Goal: Information Seeking & Learning: Learn about a topic

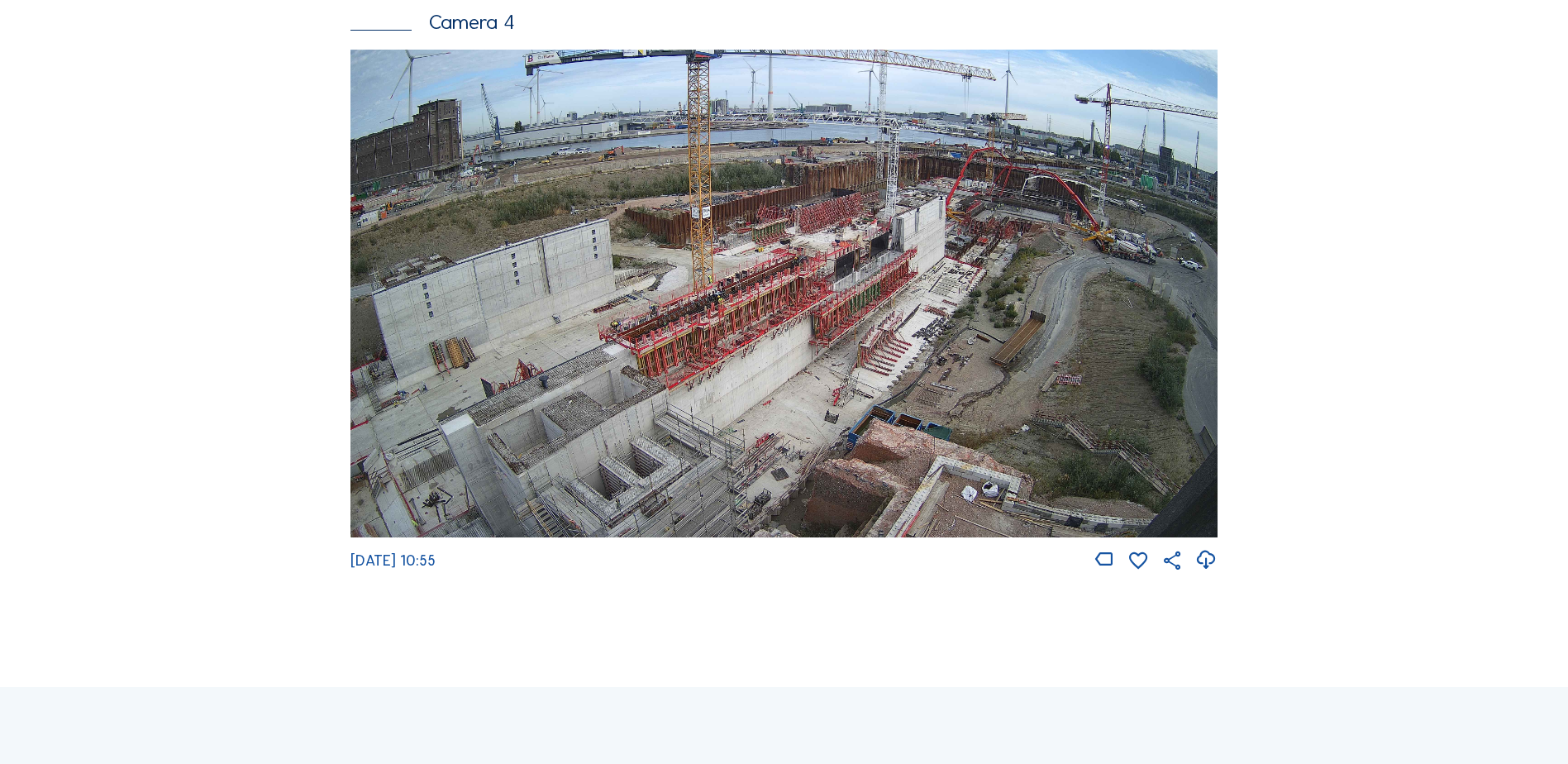
scroll to position [2811, 0]
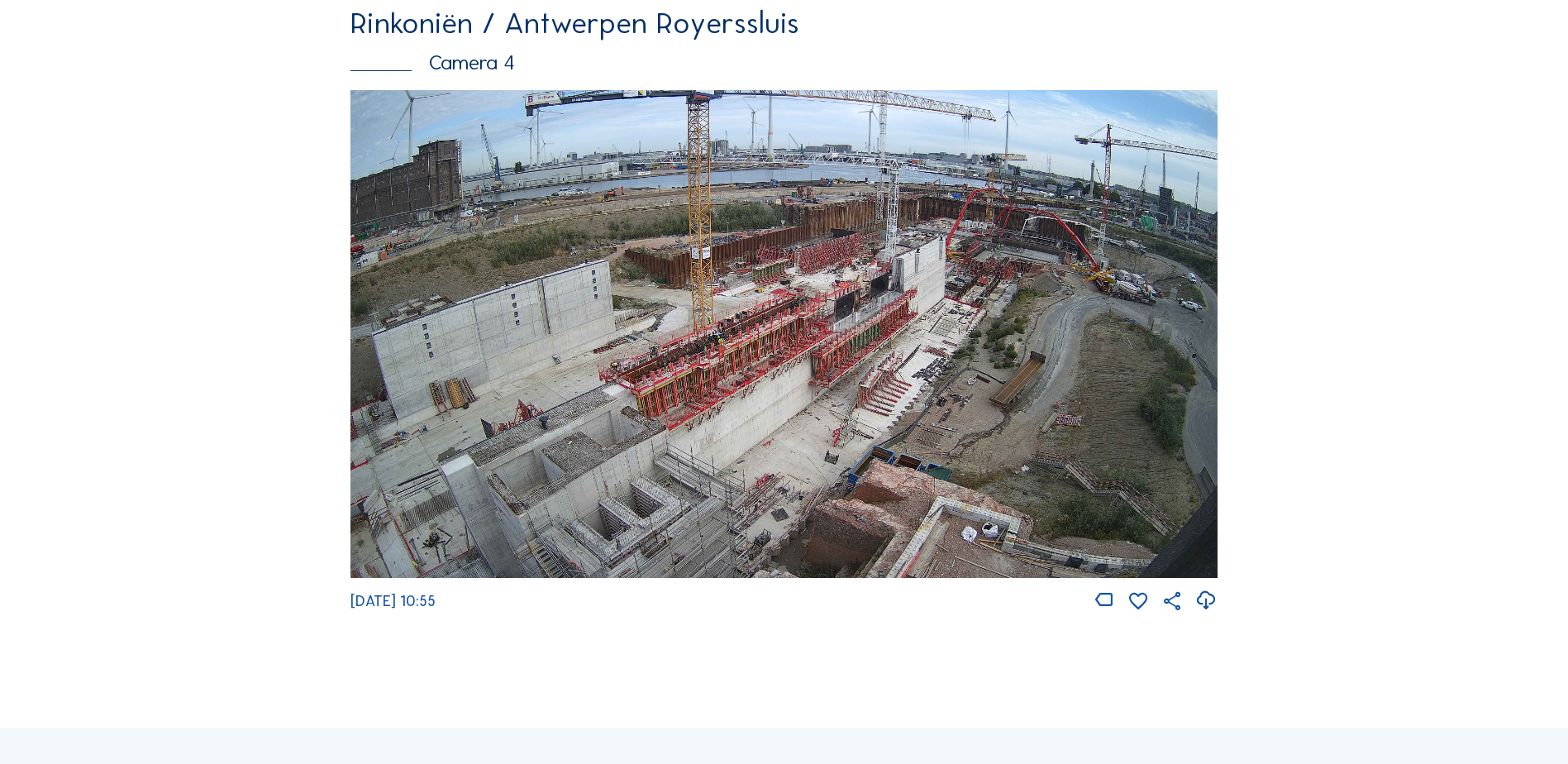
click at [800, 418] on img at bounding box center [784, 334] width 867 height 488
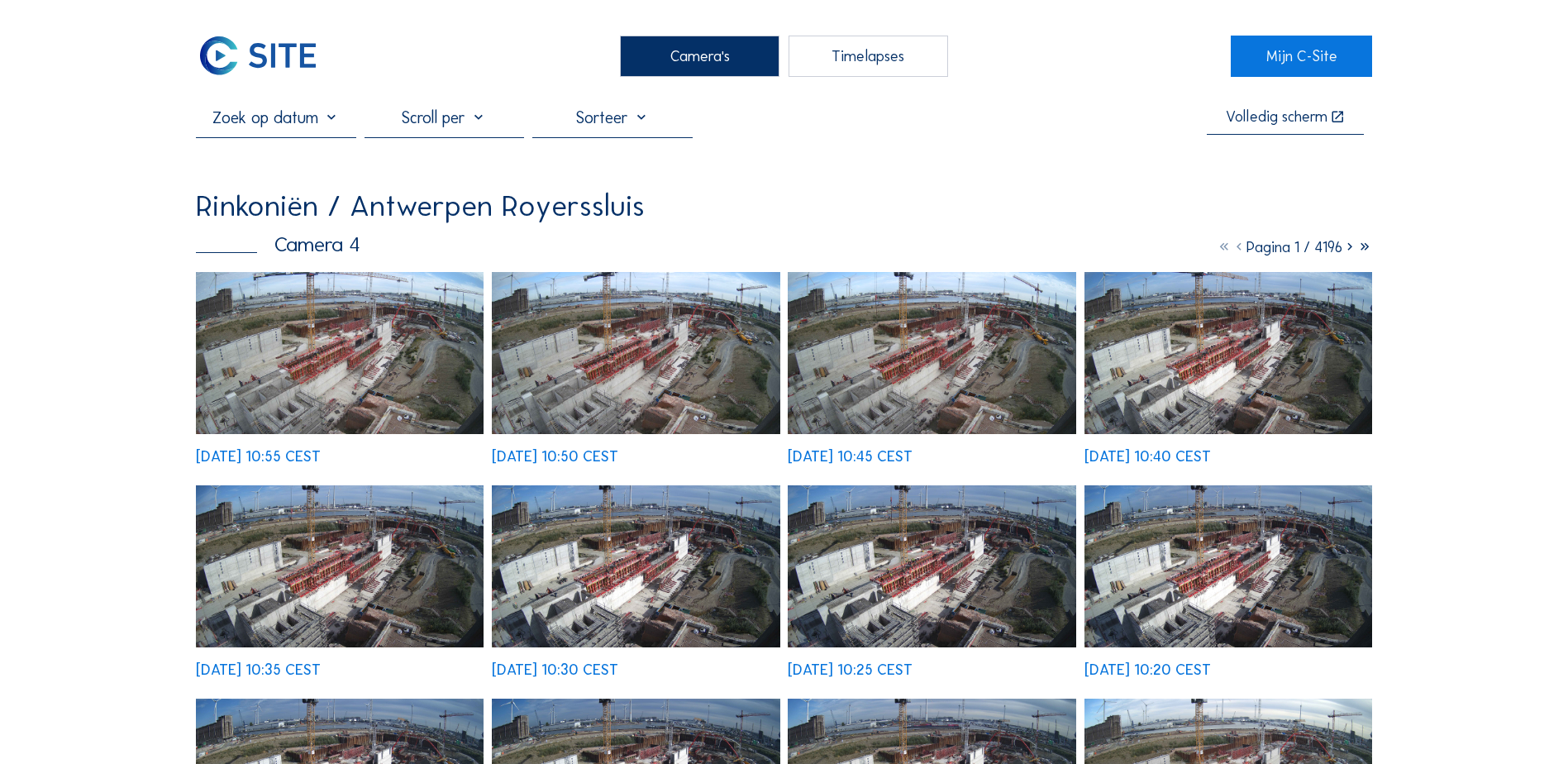
click at [345, 363] on img at bounding box center [339, 353] width 288 height 162
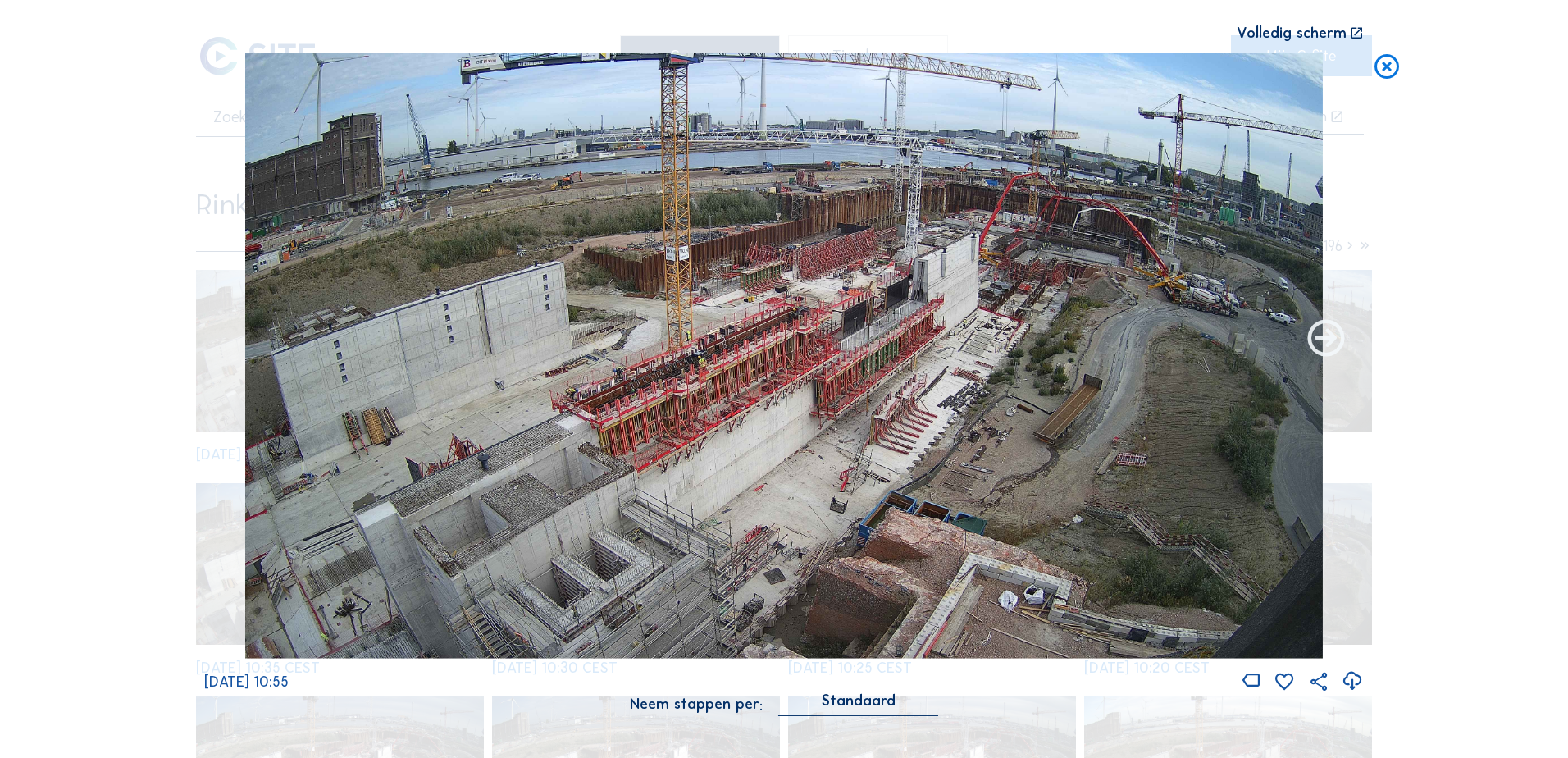
click at [1326, 336] on icon at bounding box center [1326, 340] width 45 height 45
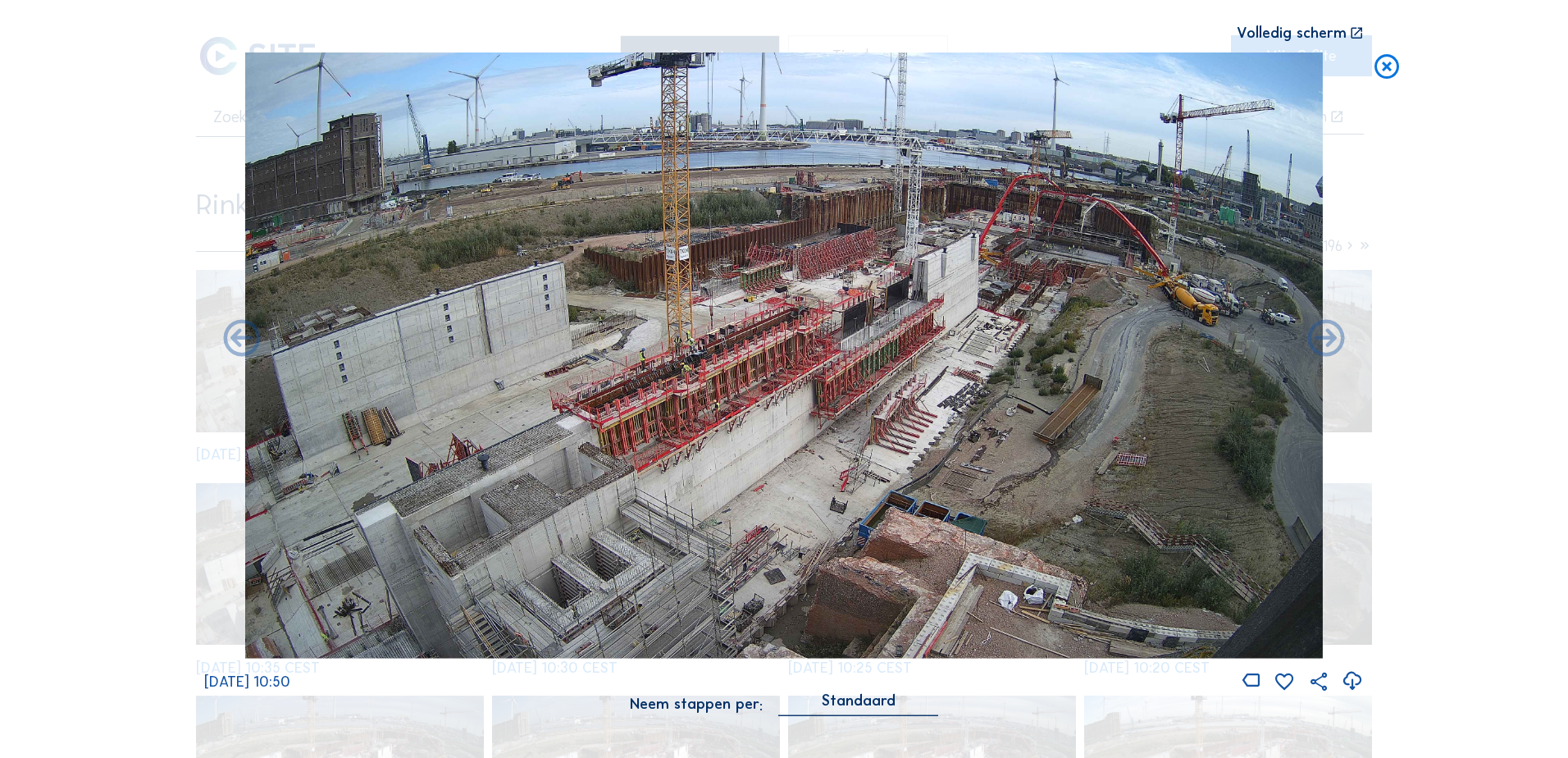
click at [1326, 336] on icon at bounding box center [1326, 340] width 45 height 45
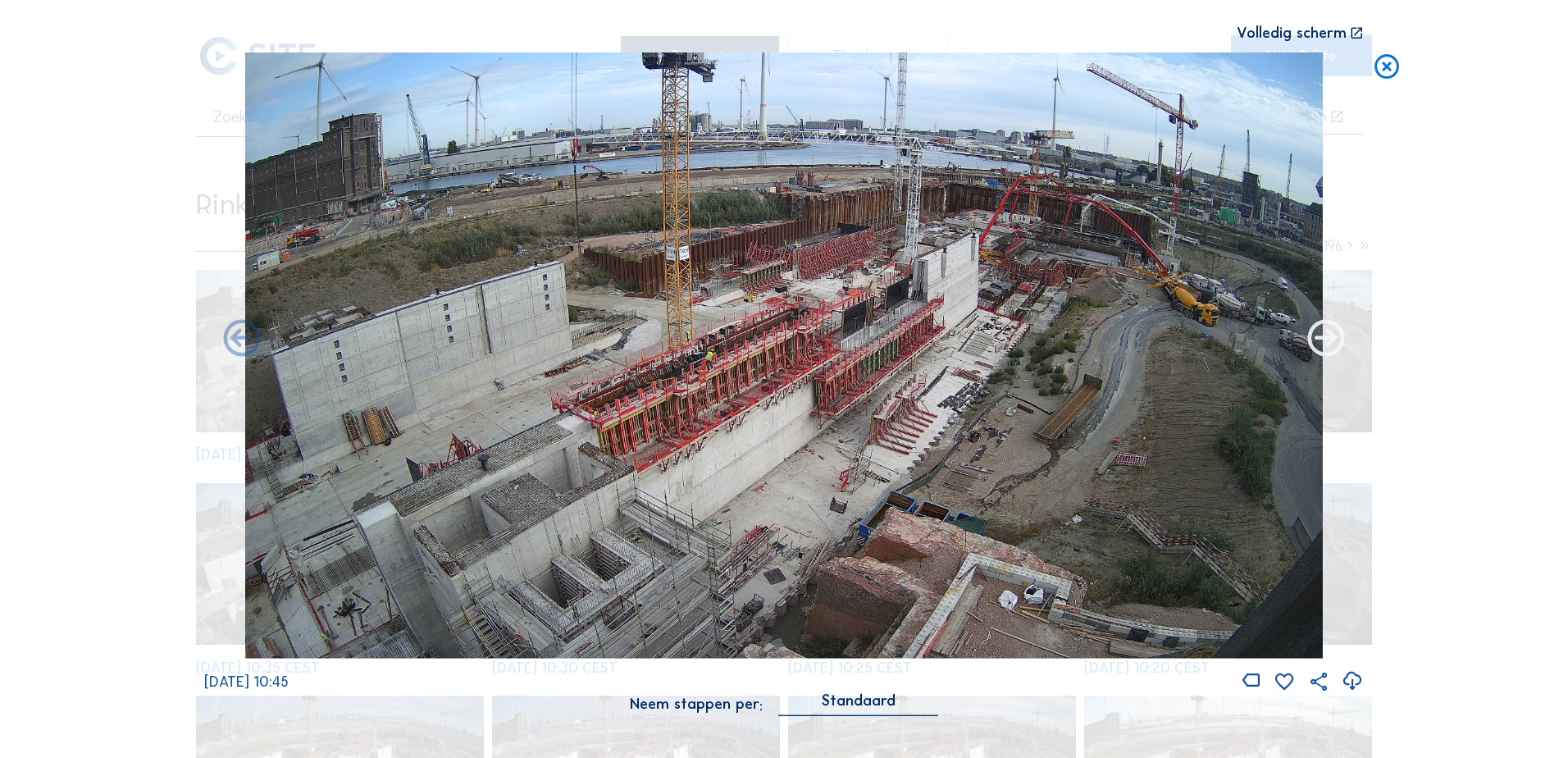
click at [1326, 338] on icon at bounding box center [1326, 340] width 45 height 45
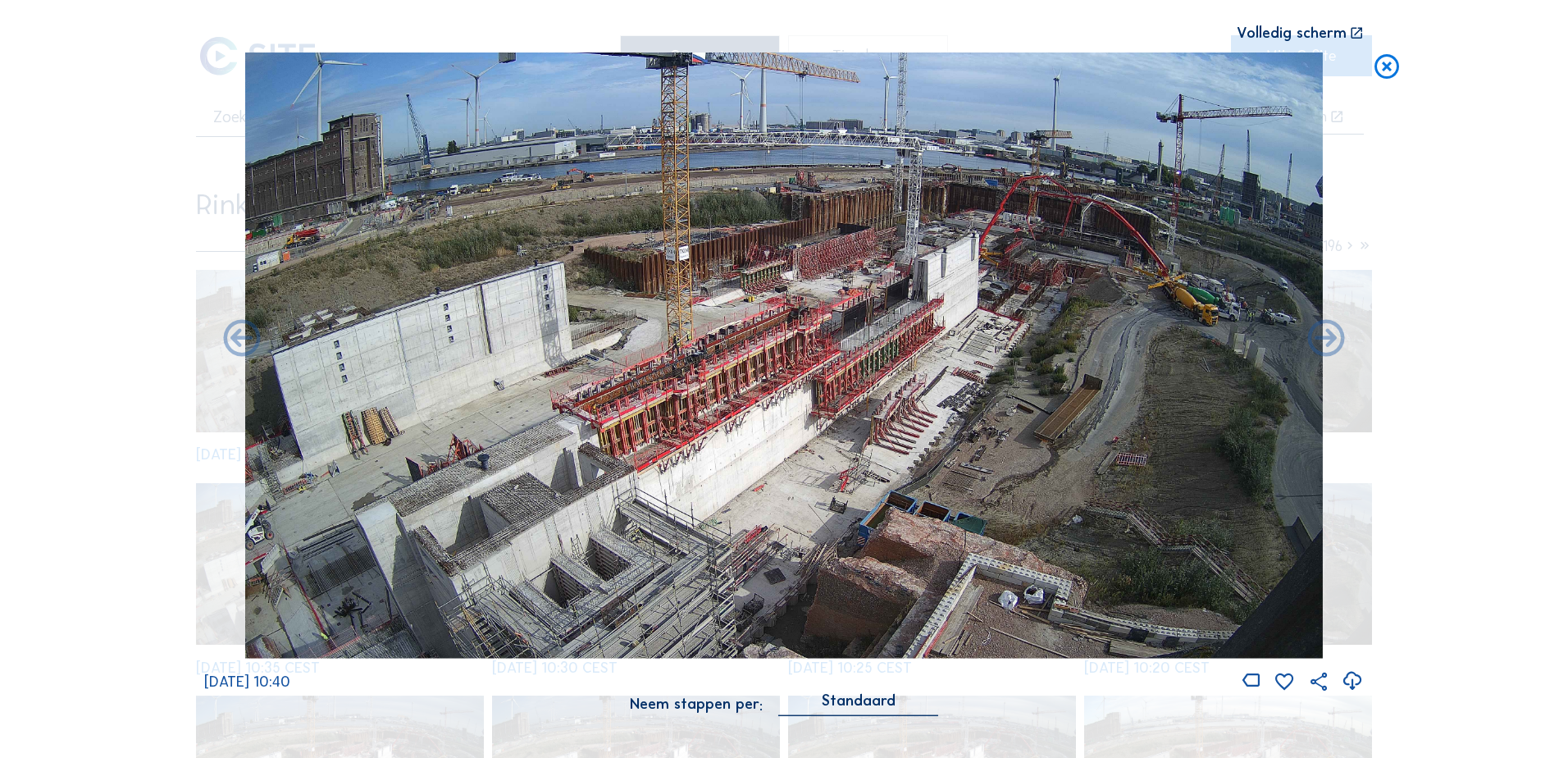
click at [1326, 338] on icon at bounding box center [1326, 340] width 45 height 45
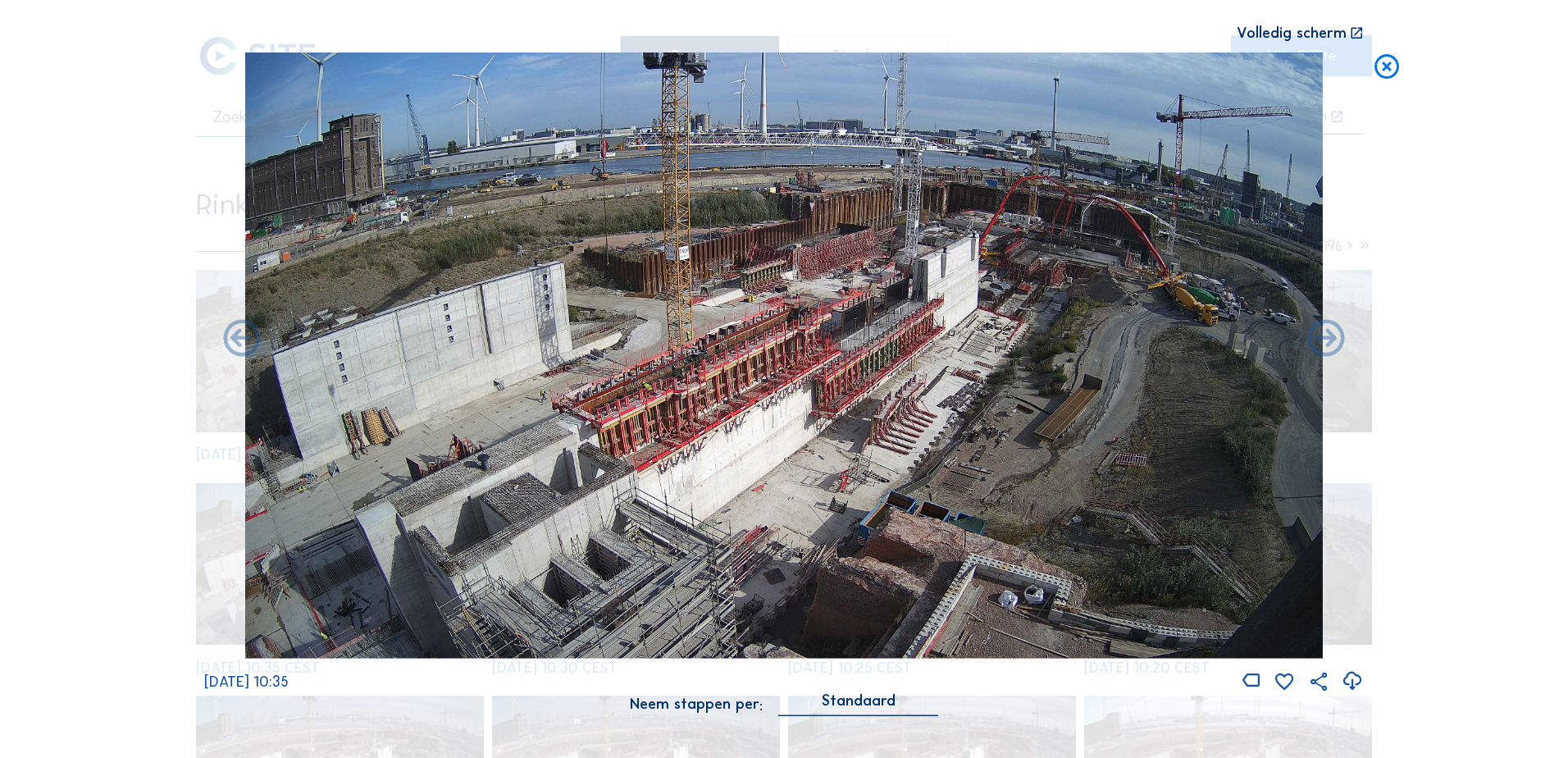
click at [1326, 338] on icon at bounding box center [1326, 340] width 45 height 45
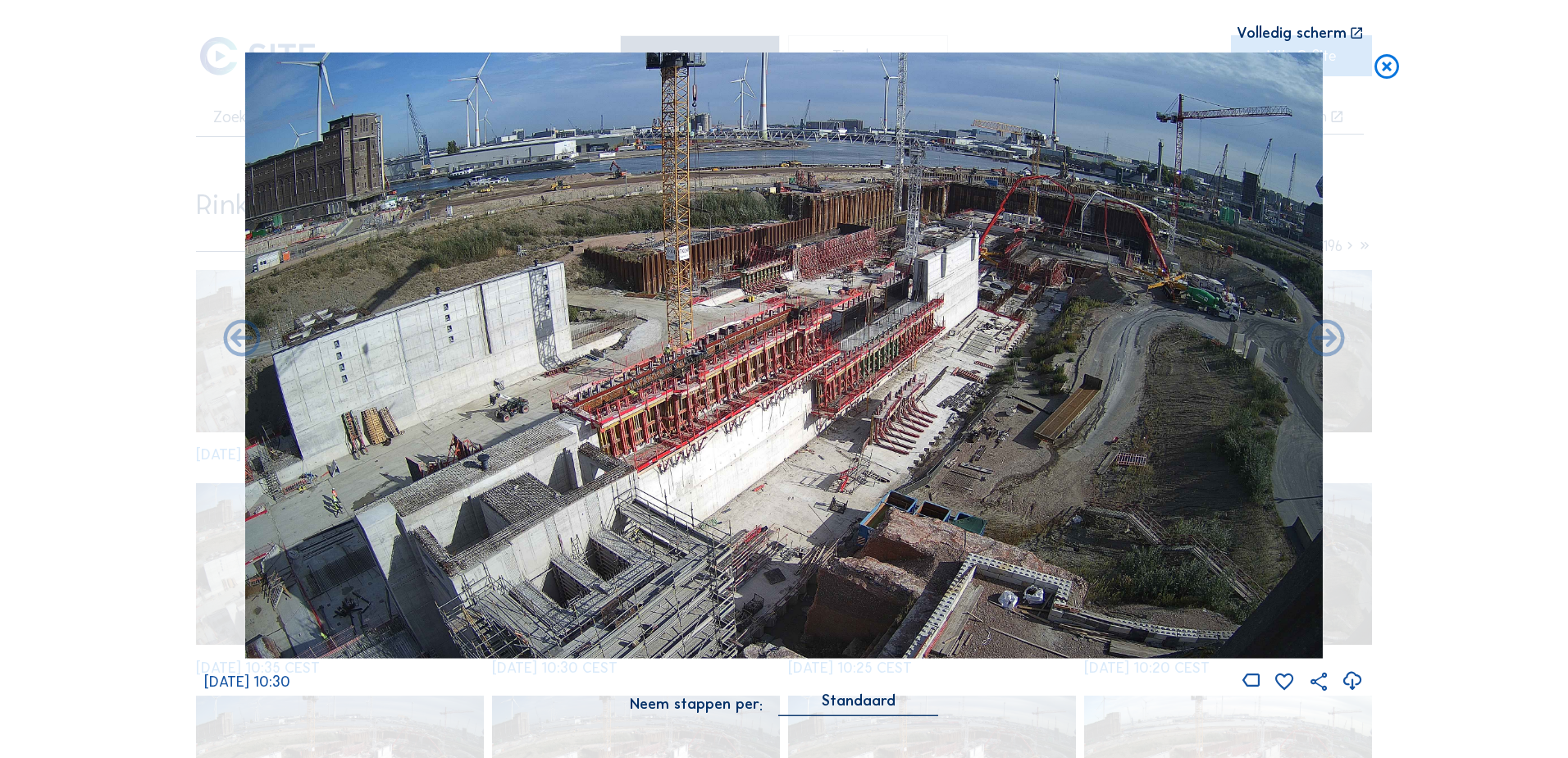
click at [1326, 338] on icon at bounding box center [1326, 340] width 45 height 45
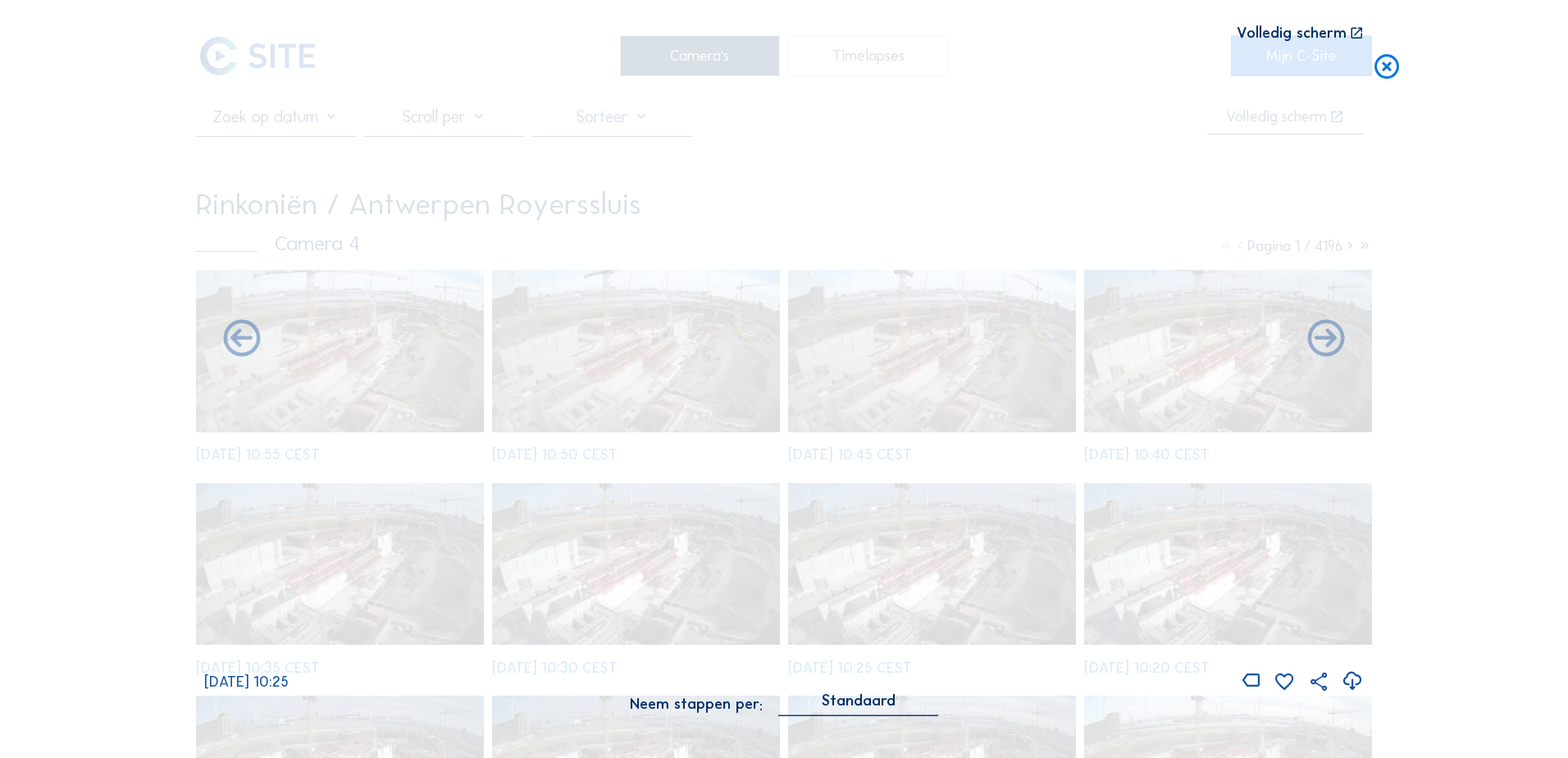
click at [1326, 338] on icon at bounding box center [1326, 340] width 45 height 45
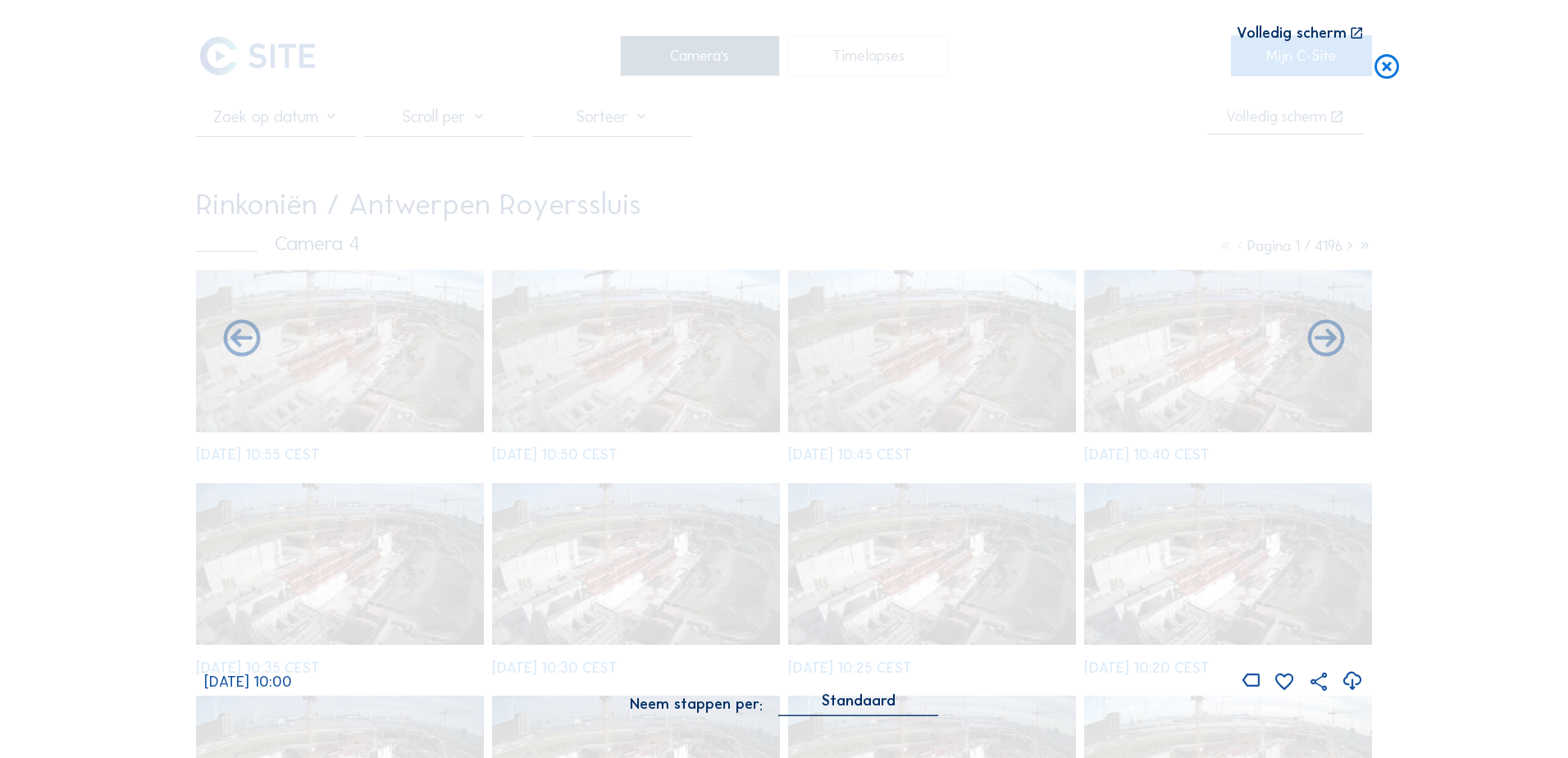
click at [1326, 338] on icon at bounding box center [1326, 340] width 45 height 45
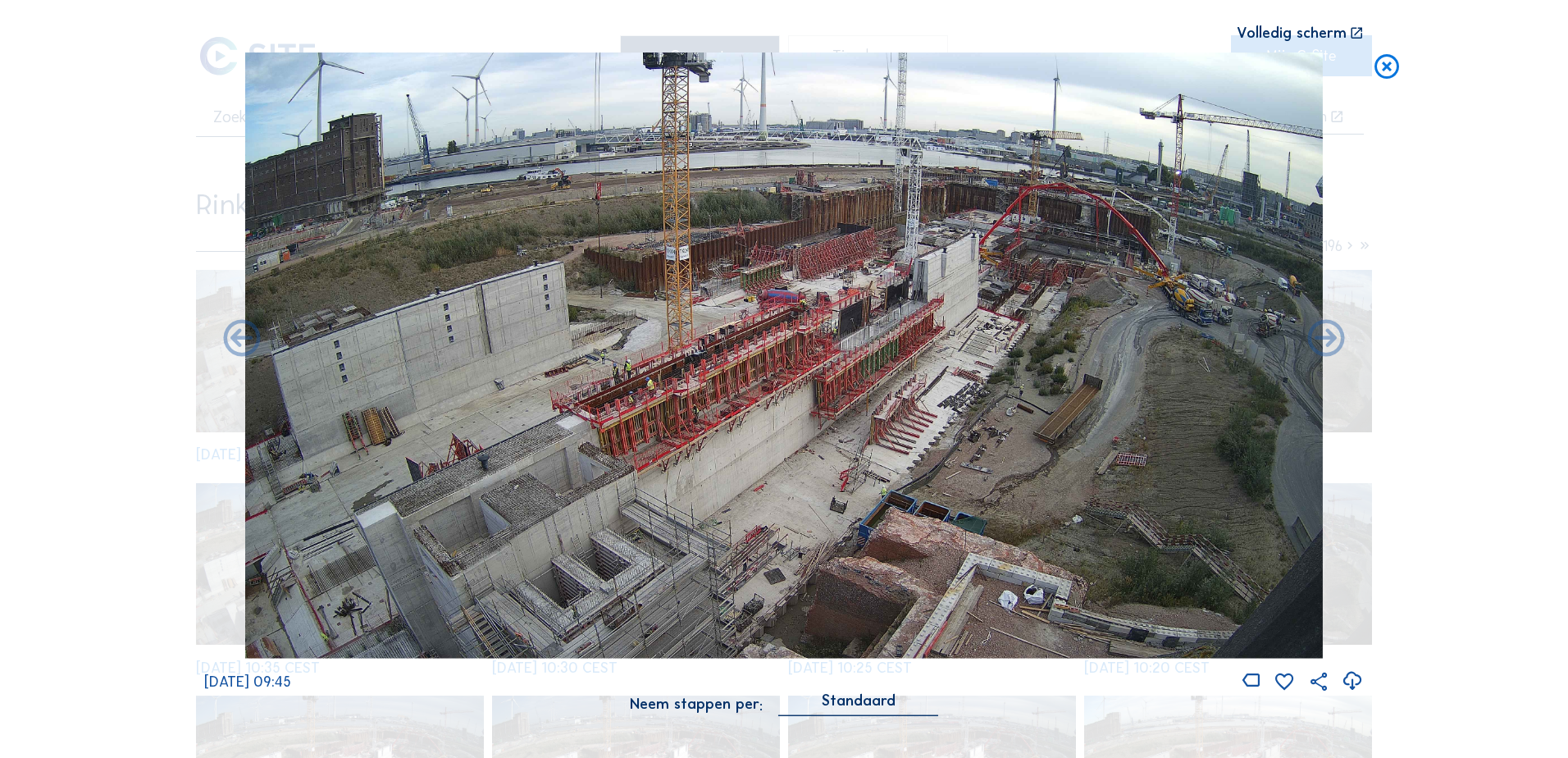
click at [1326, 338] on icon at bounding box center [1326, 340] width 45 height 45
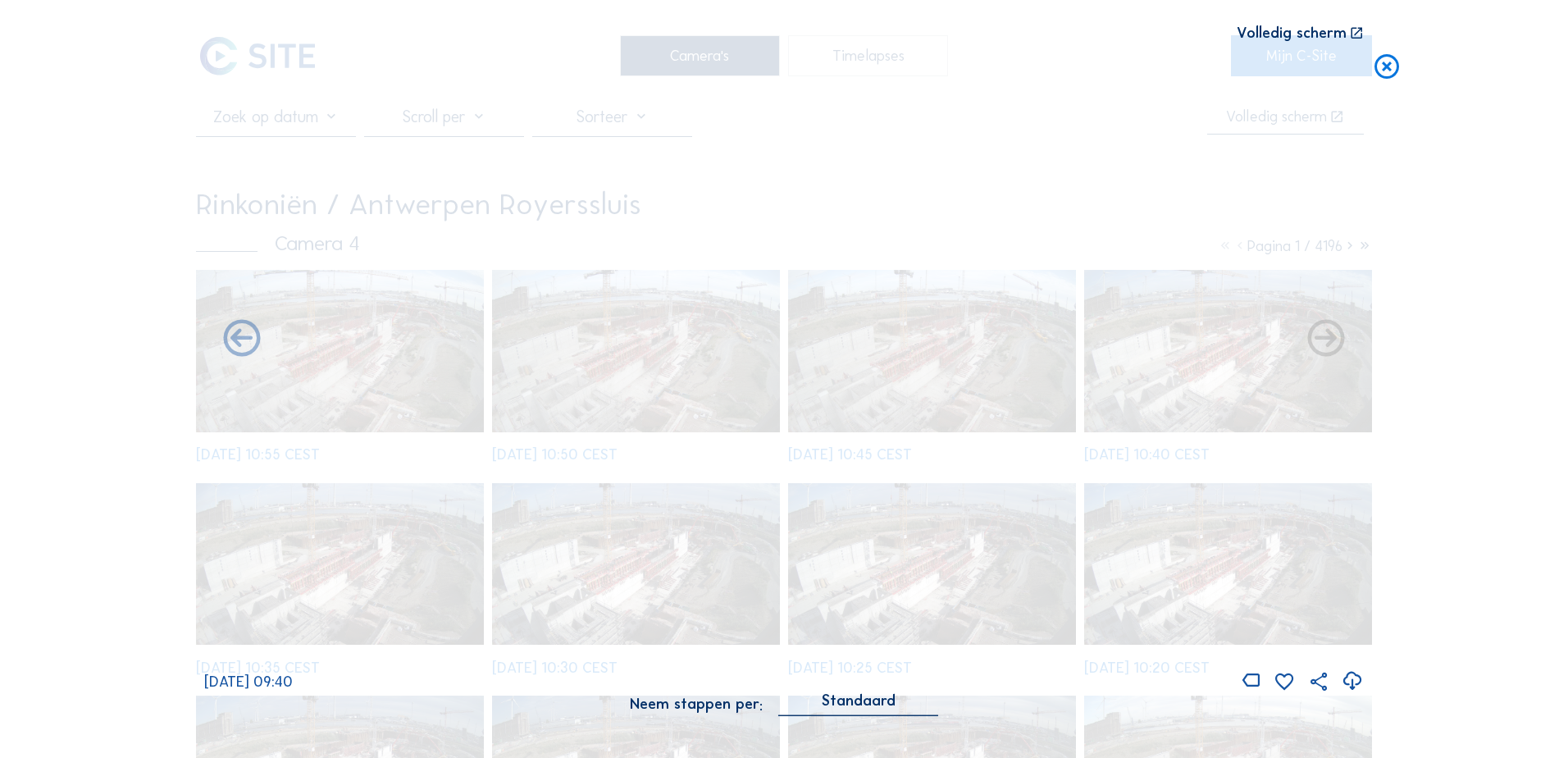
click at [1326, 338] on icon at bounding box center [1326, 340] width 45 height 45
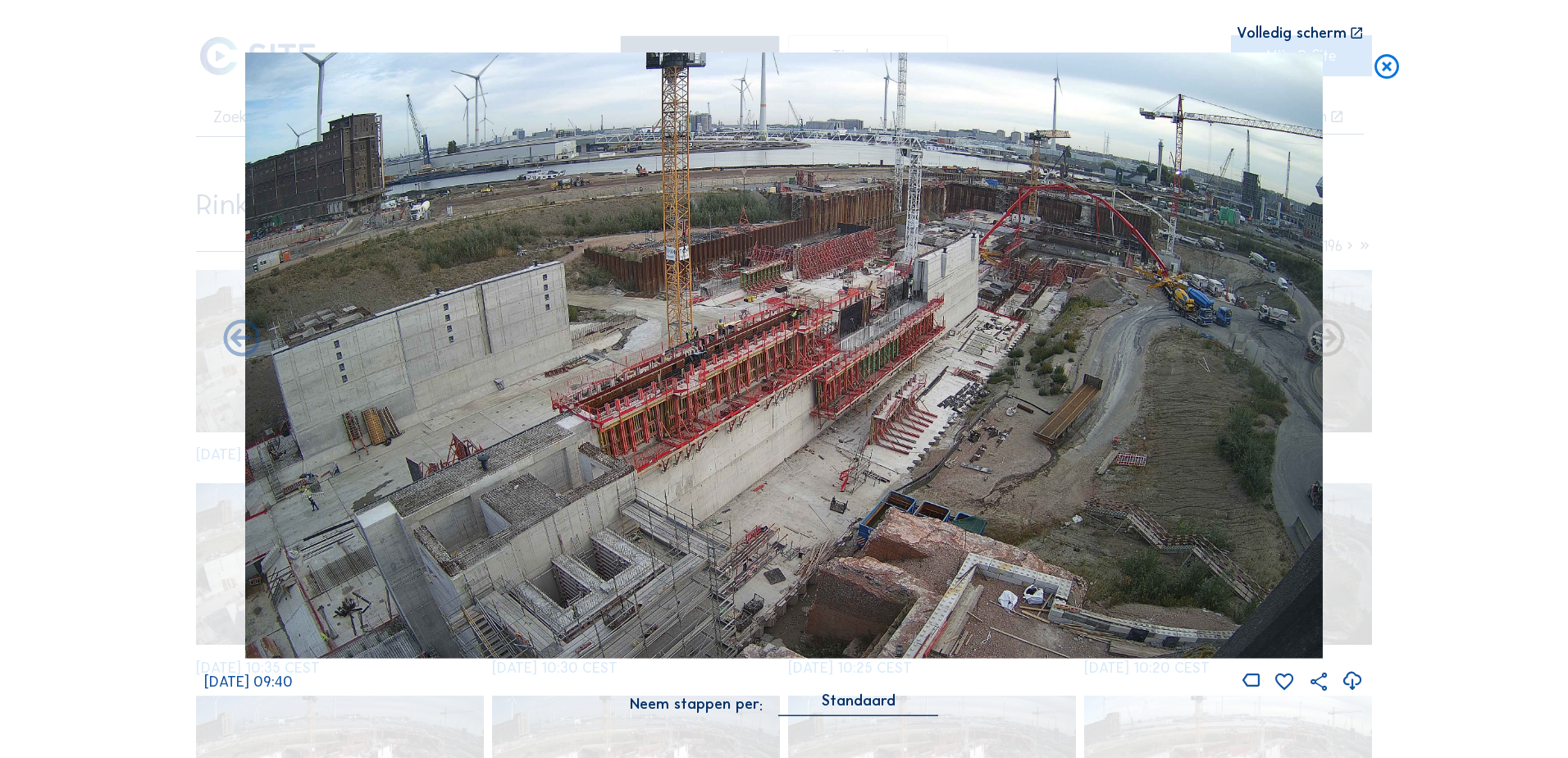
click at [1326, 338] on icon at bounding box center [1326, 340] width 45 height 45
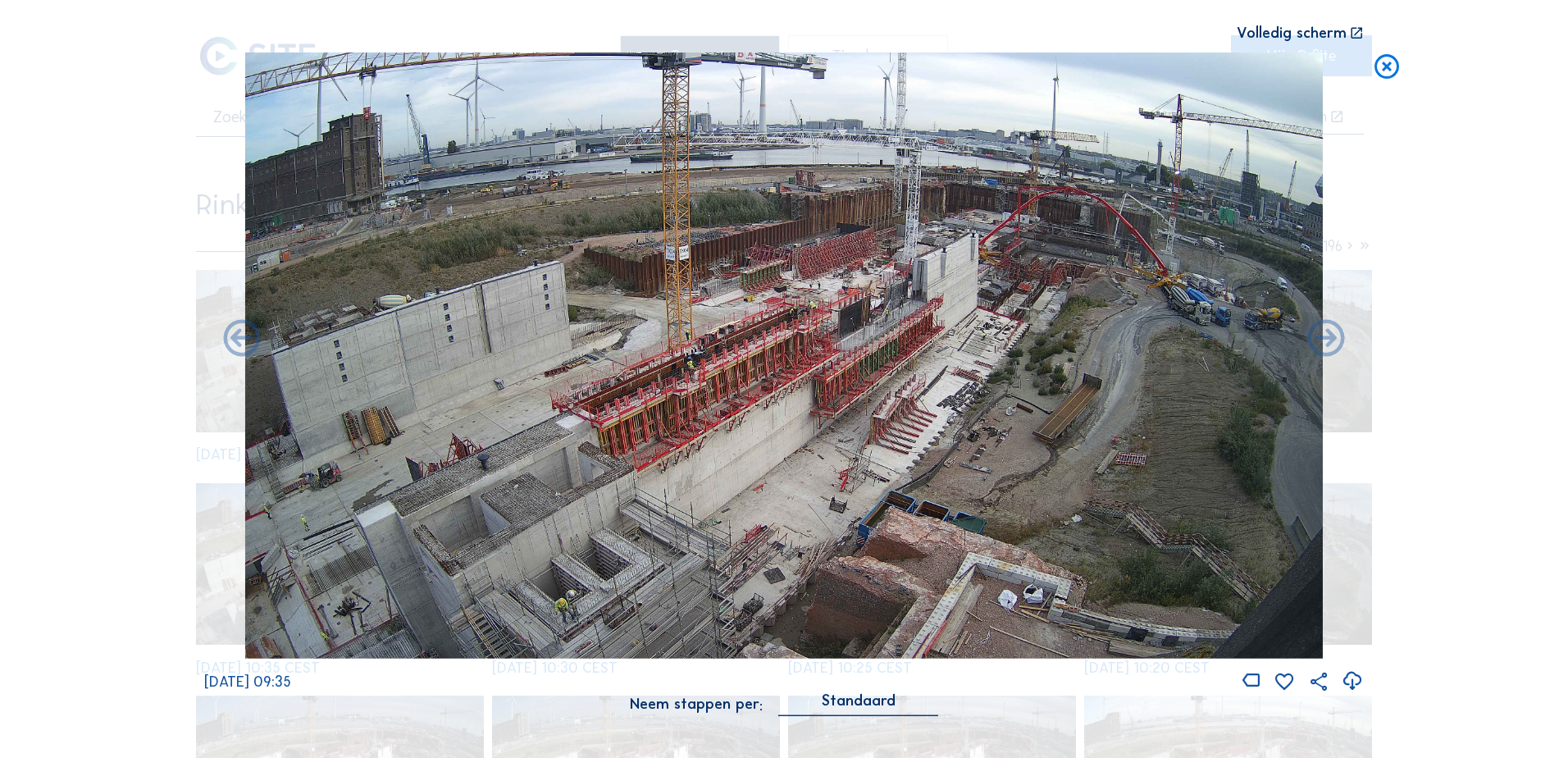
click at [1326, 338] on icon at bounding box center [1326, 340] width 45 height 45
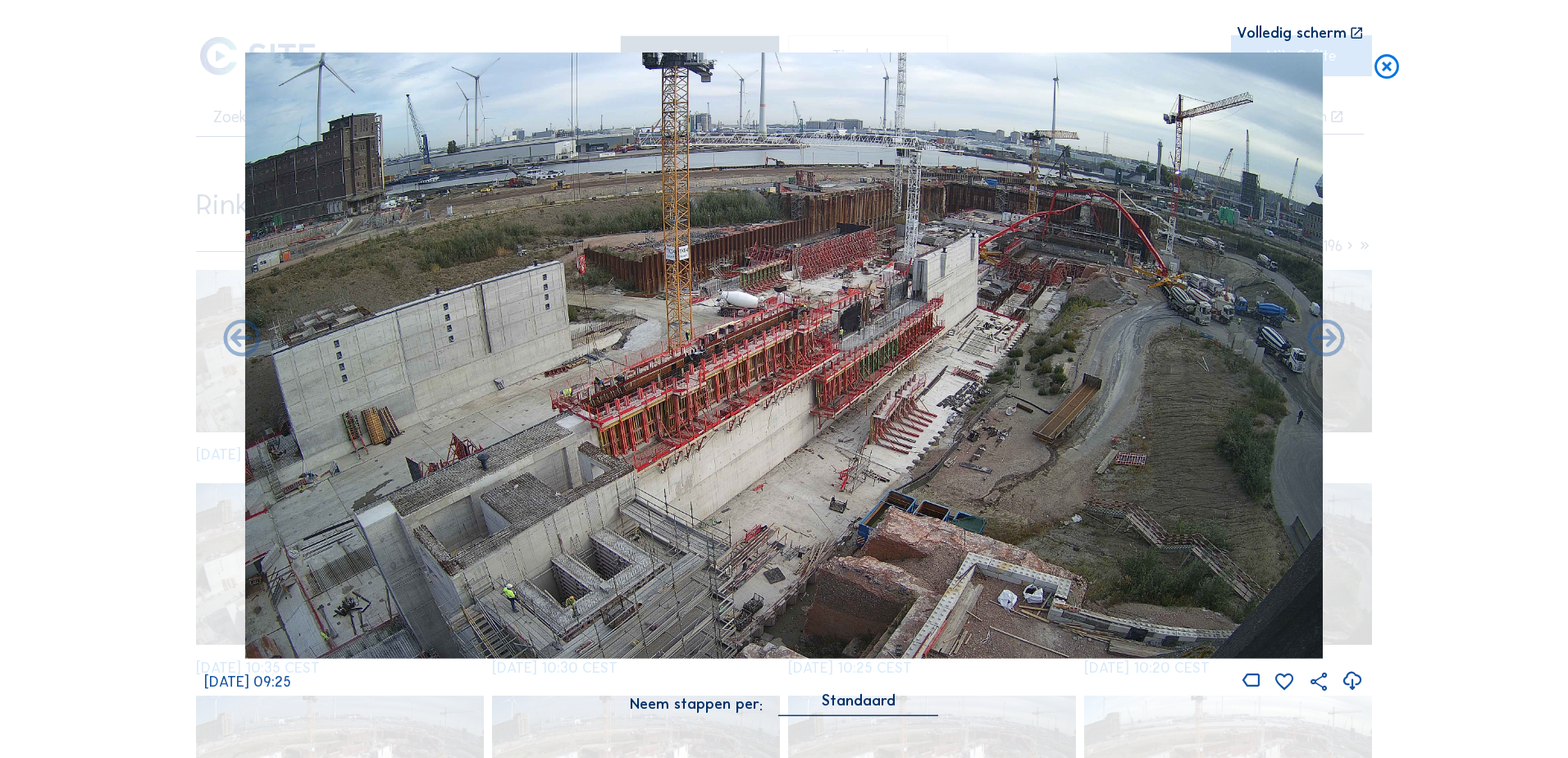
click at [1326, 338] on icon at bounding box center [1326, 340] width 45 height 45
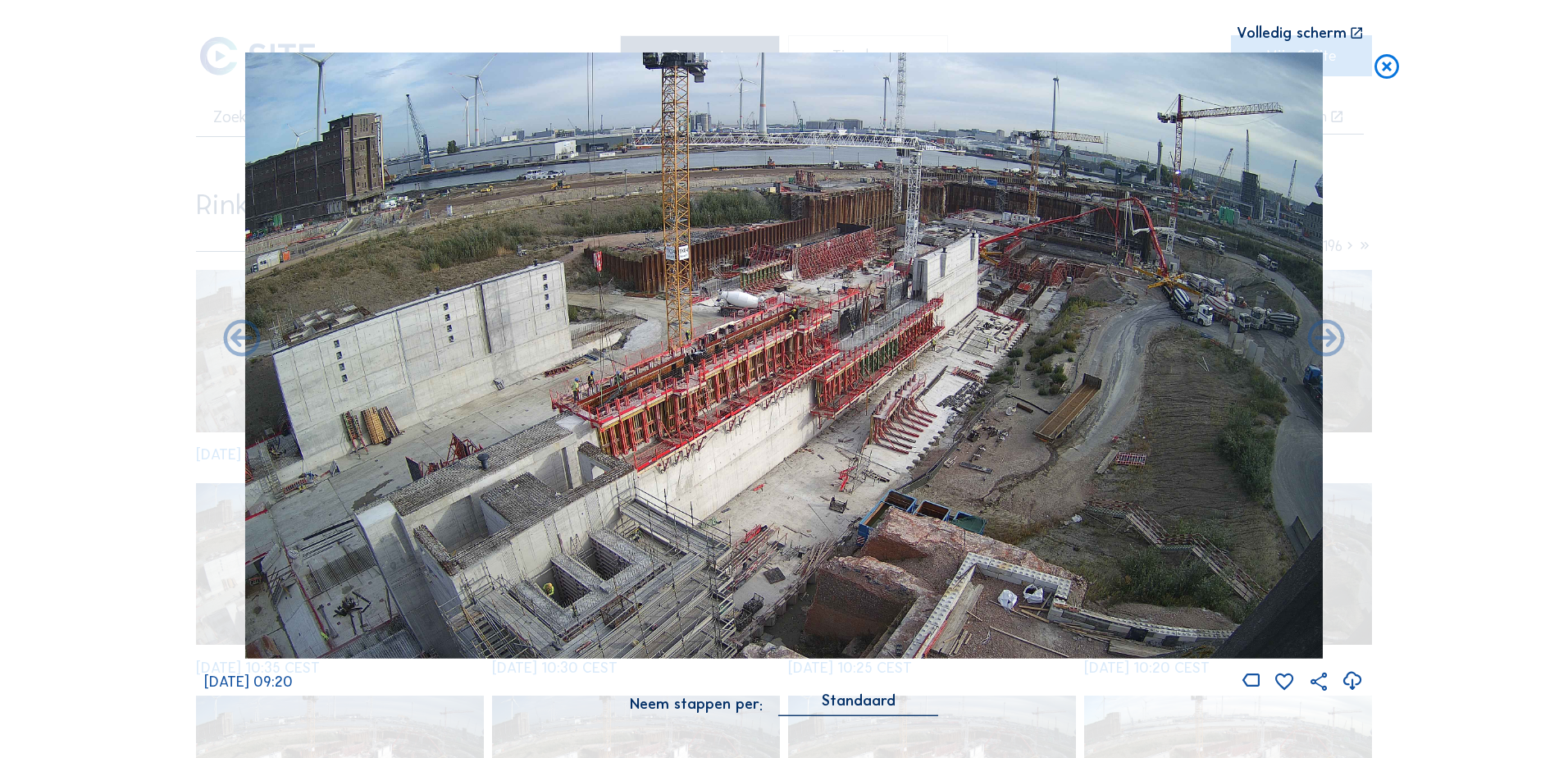
click at [1326, 338] on icon at bounding box center [1326, 340] width 45 height 45
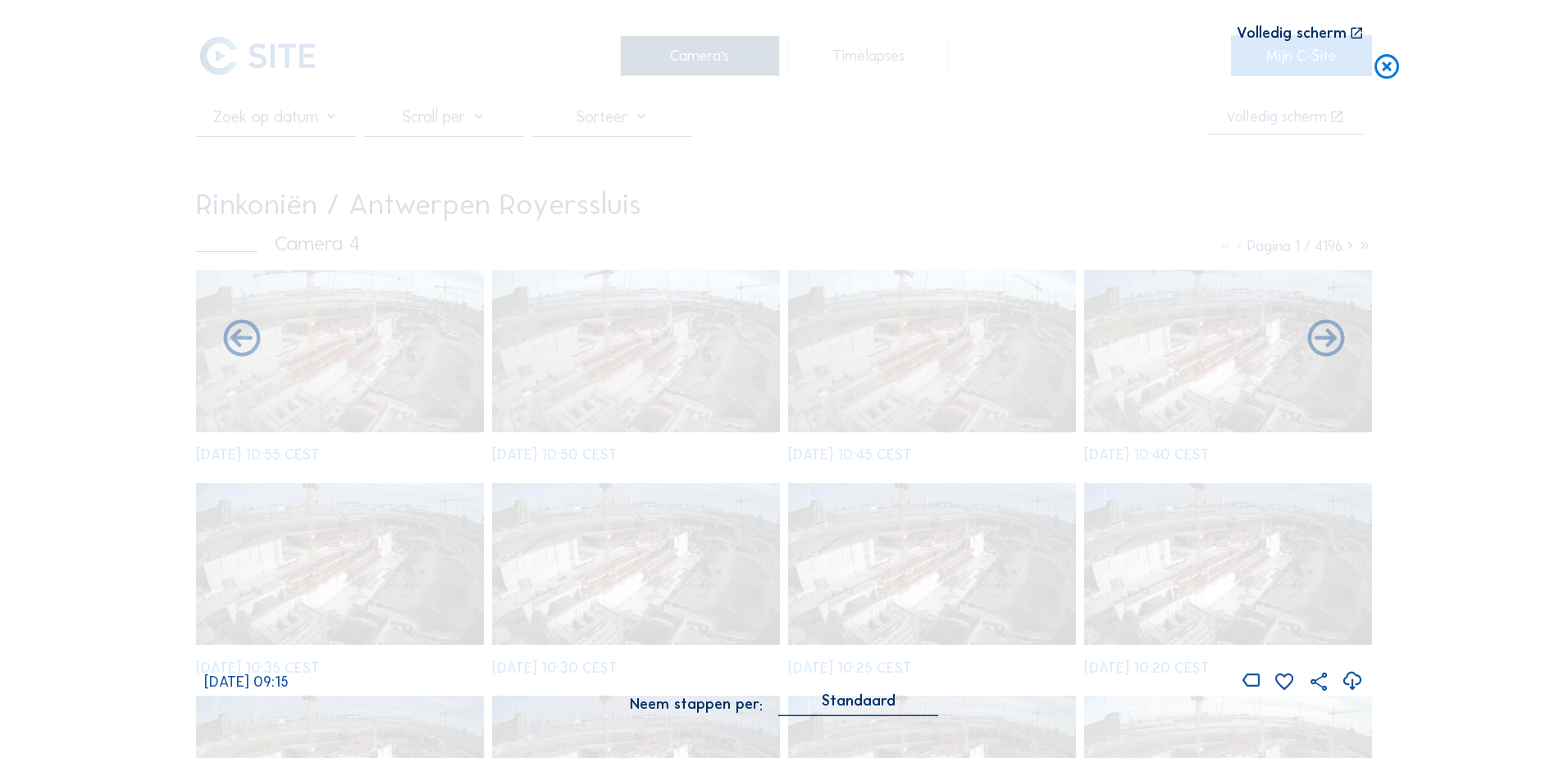
click at [1326, 338] on icon at bounding box center [1326, 340] width 45 height 45
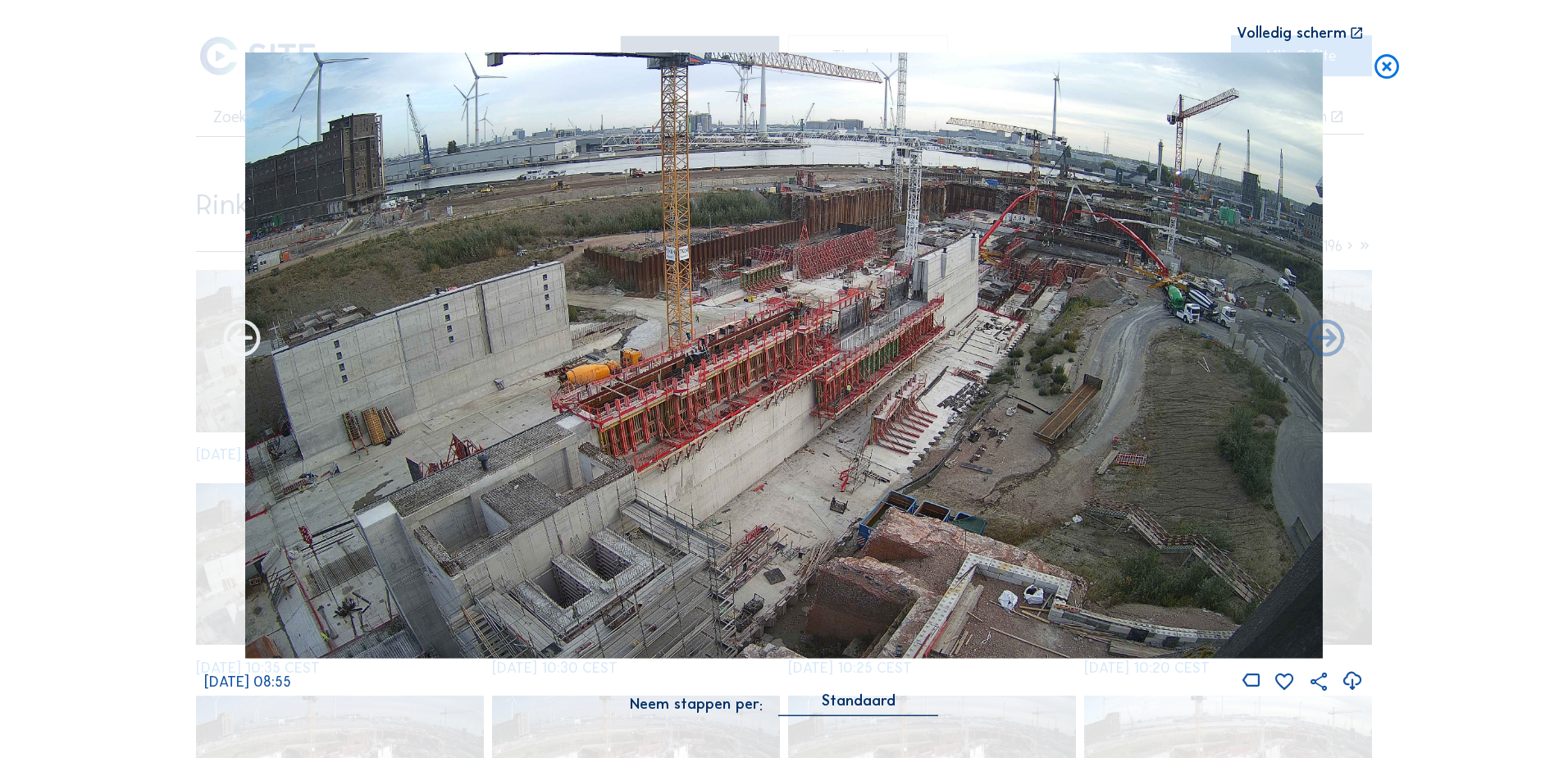
click at [240, 342] on icon at bounding box center [242, 340] width 45 height 45
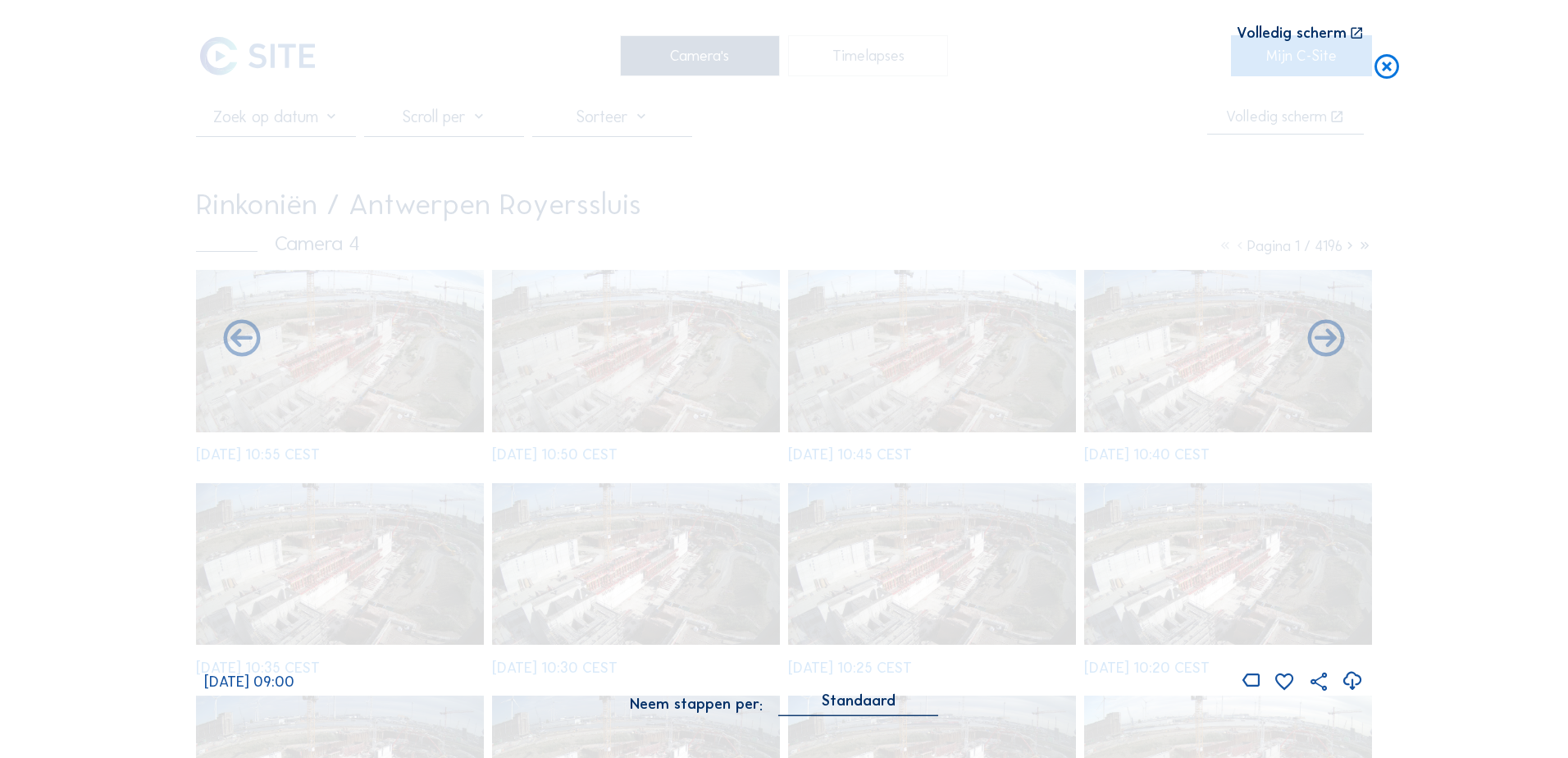
click at [240, 344] on icon at bounding box center [242, 340] width 45 height 45
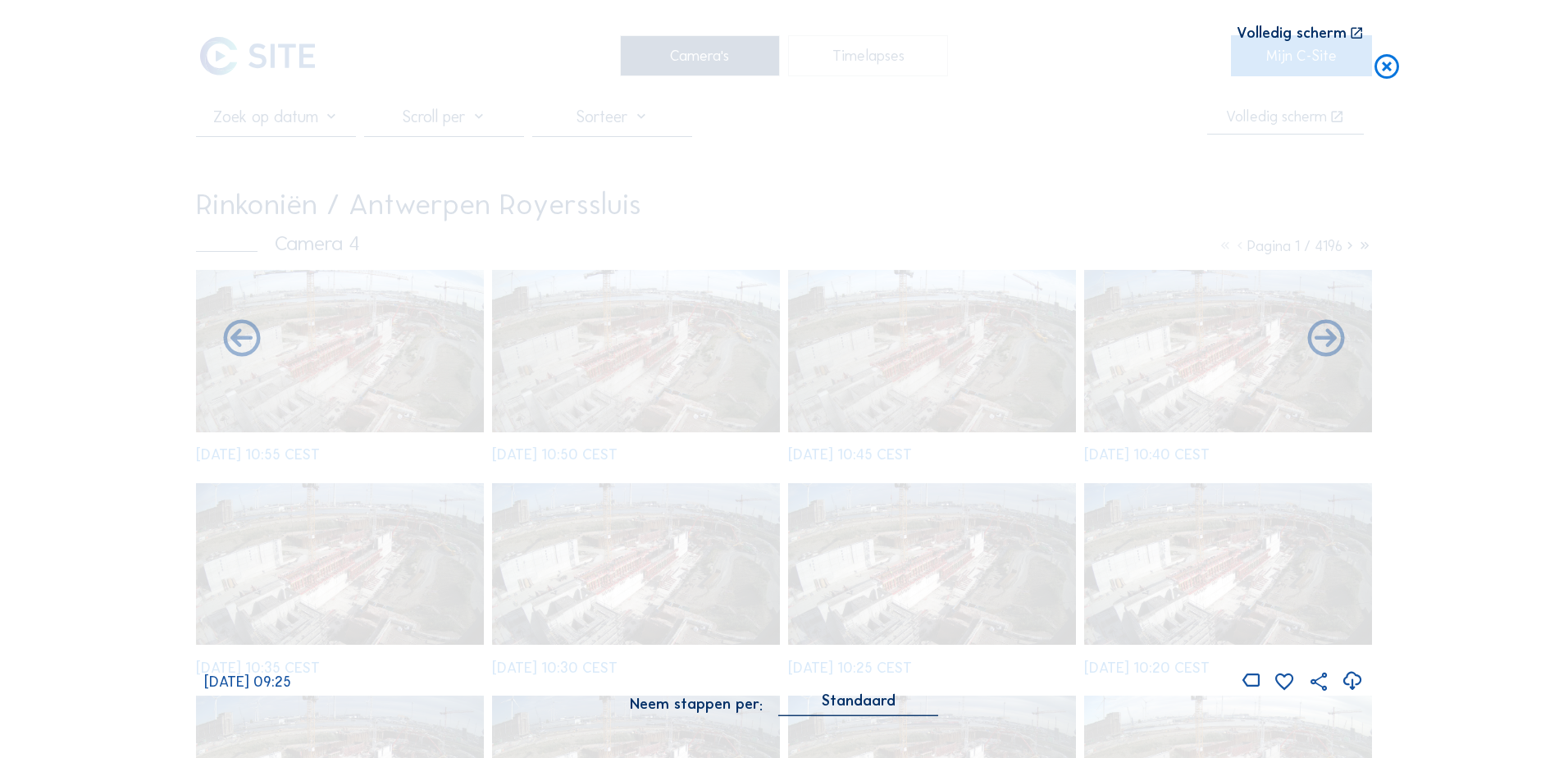
click at [240, 344] on icon at bounding box center [242, 340] width 45 height 45
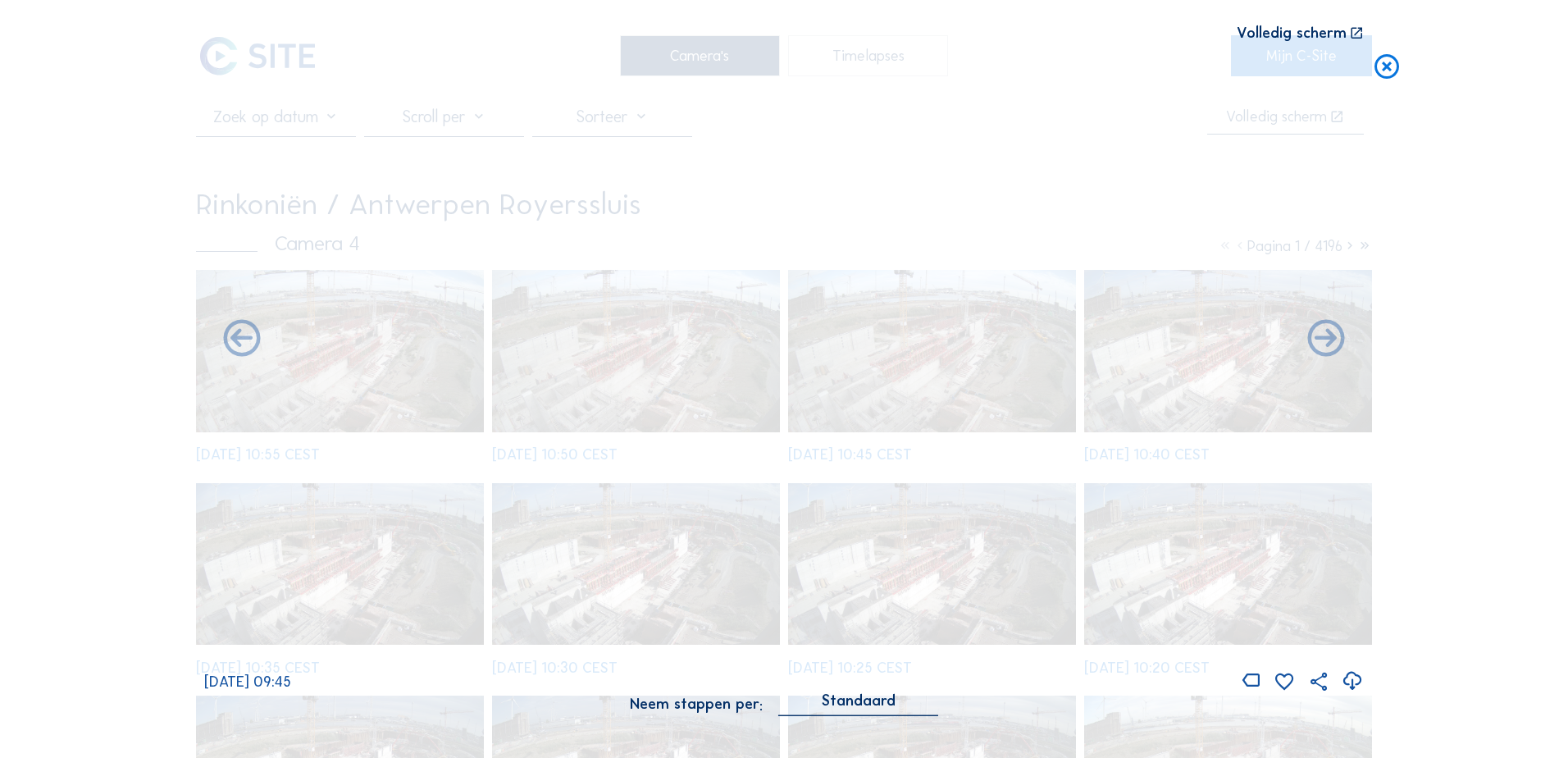
click at [240, 344] on icon at bounding box center [242, 340] width 45 height 45
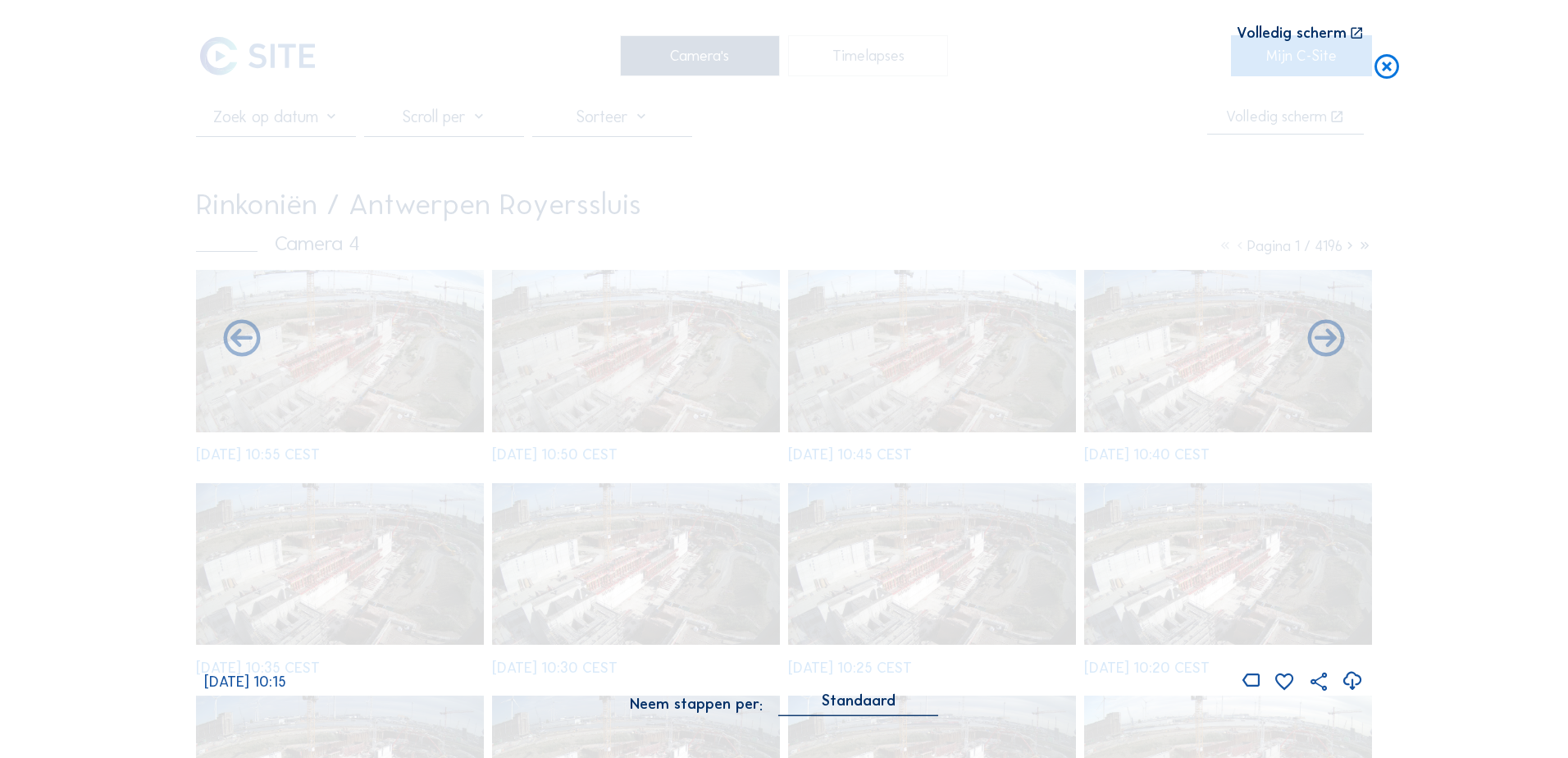
click at [240, 344] on icon at bounding box center [242, 340] width 45 height 45
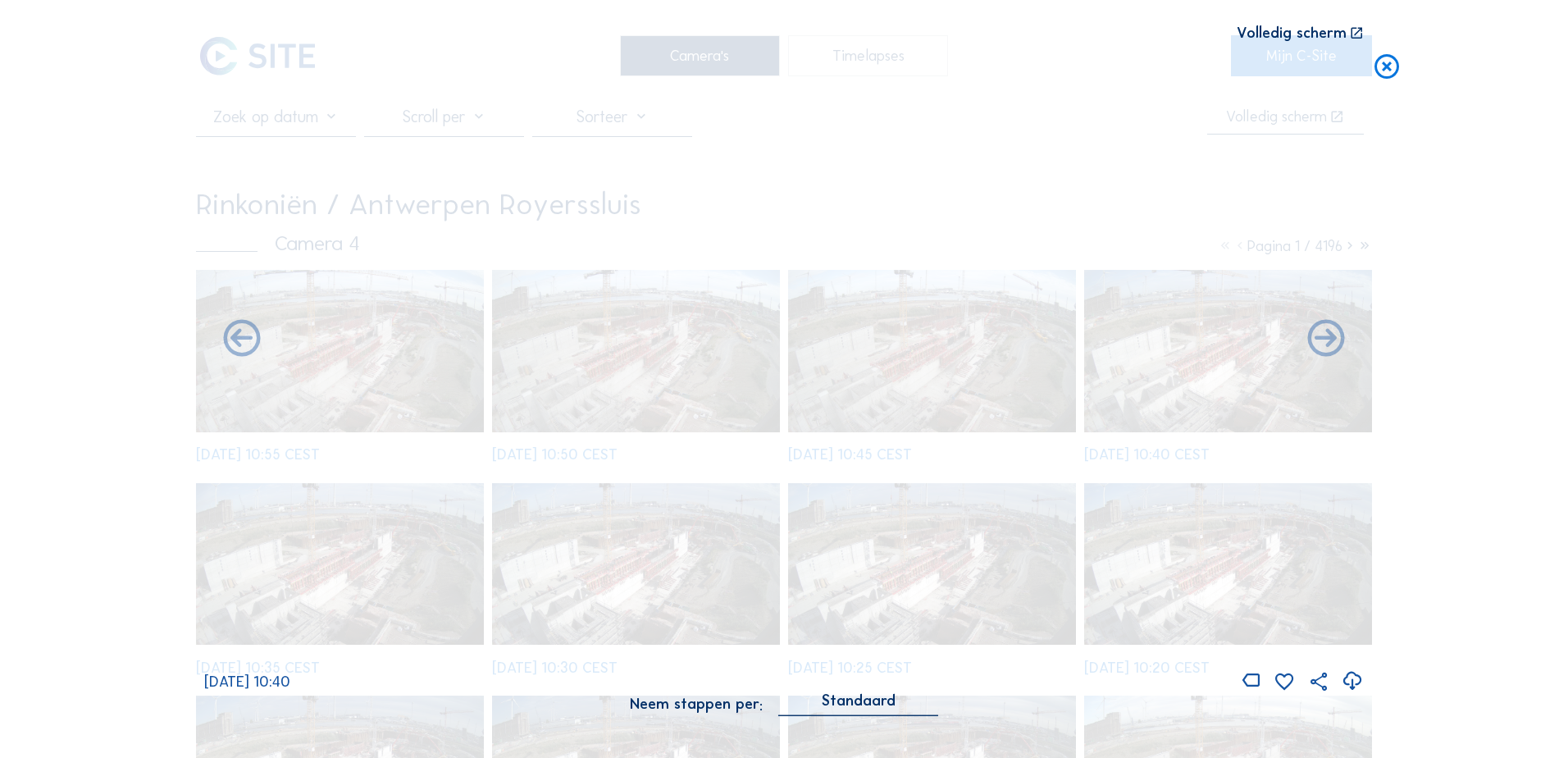
click at [240, 344] on icon at bounding box center [242, 340] width 45 height 45
click at [240, 344] on div "[DATE] 10:55" at bounding box center [784, 372] width 1160 height 640
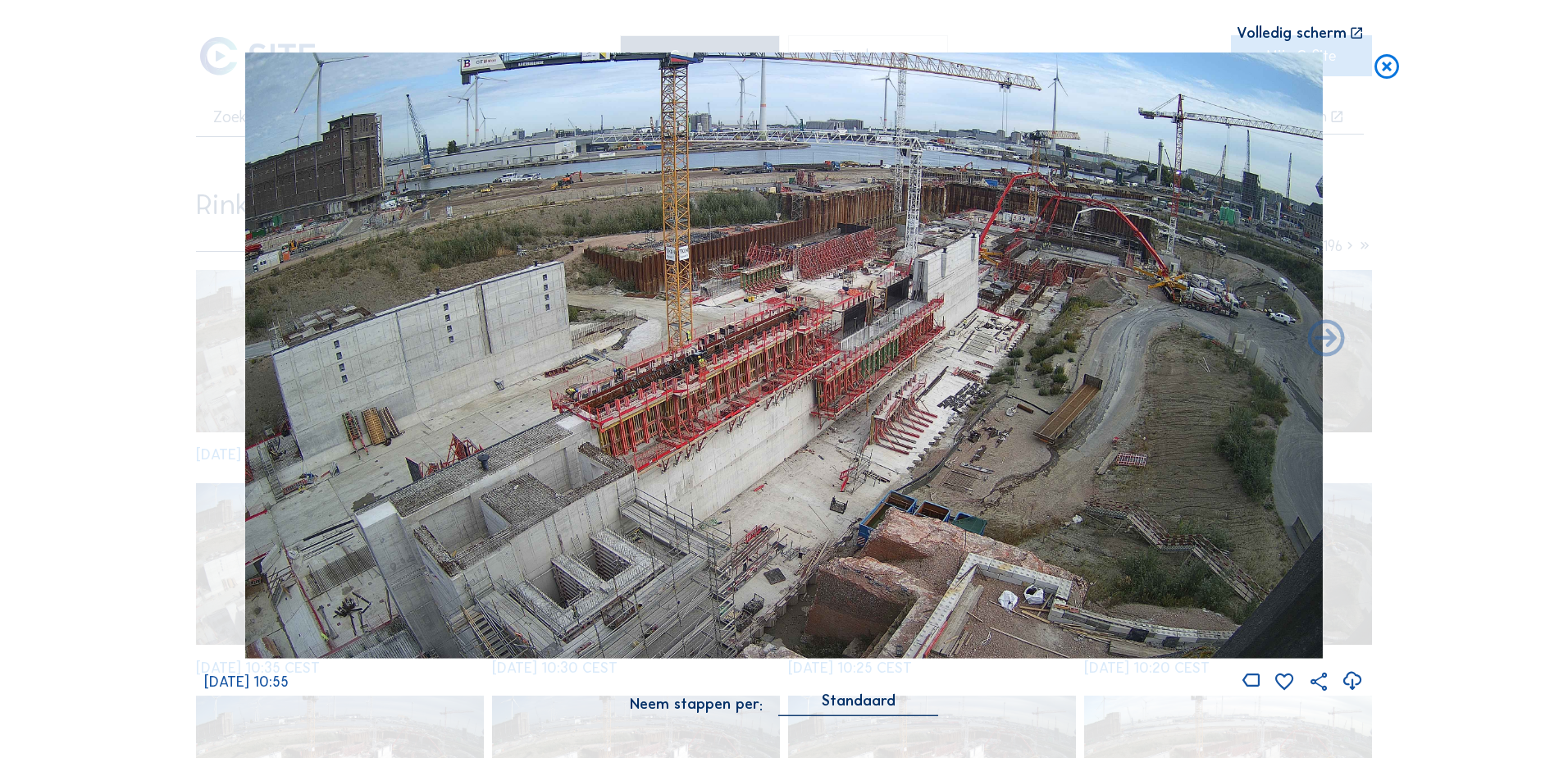
click at [240, 346] on div "[DATE] 10:55" at bounding box center [784, 372] width 1160 height 640
click at [1353, 678] on icon at bounding box center [1352, 681] width 22 height 27
